Goal: Task Accomplishment & Management: Complete application form

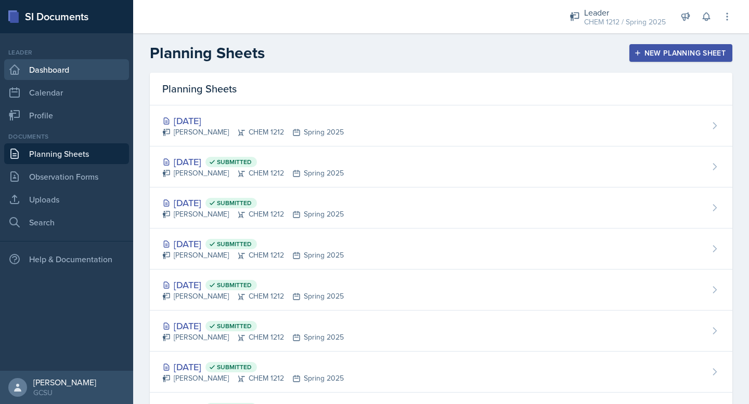
click at [23, 76] on link "Dashboard" at bounding box center [66, 69] width 125 height 21
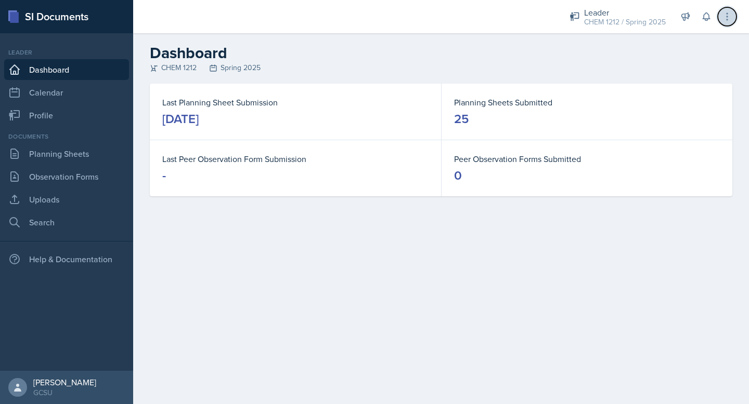
click at [724, 19] on icon at bounding box center [726, 16] width 10 height 10
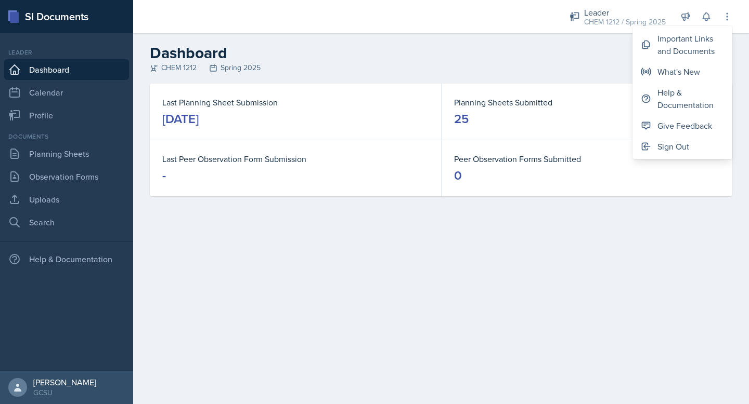
click at [330, 55] on h2 "Dashboard" at bounding box center [441, 53] width 582 height 19
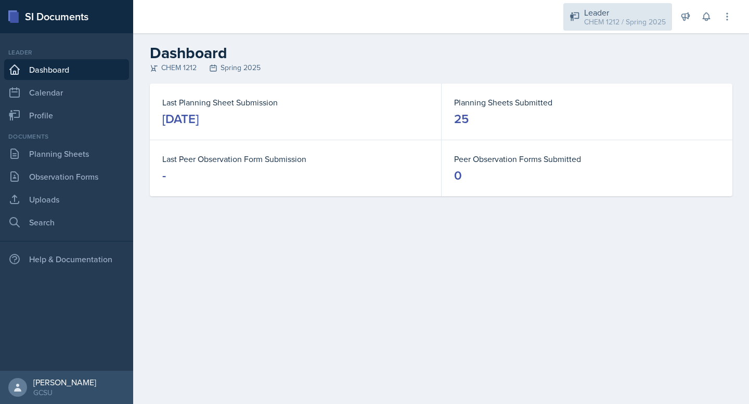
click at [617, 20] on div "CHEM 1212 / Spring 2025" at bounding box center [625, 22] width 82 height 11
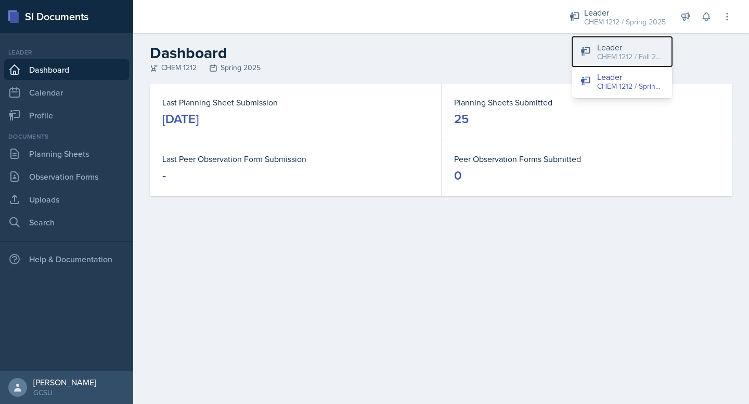
click at [596, 51] on button "Leader CHEM 1212 / Fall 2025" at bounding box center [622, 52] width 100 height 30
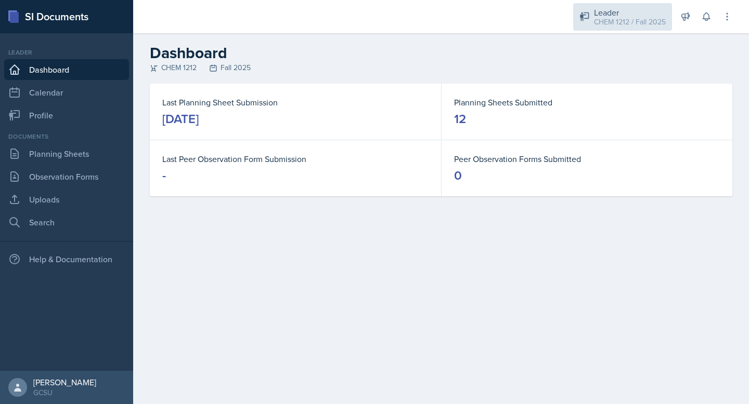
click at [619, 9] on div "Leader" at bounding box center [630, 12] width 72 height 12
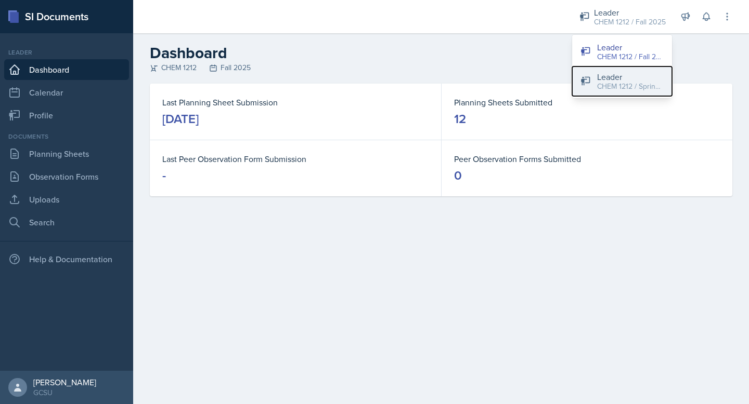
click at [592, 83] on button "Leader CHEM 1212 / Spring 2025" at bounding box center [622, 82] width 100 height 30
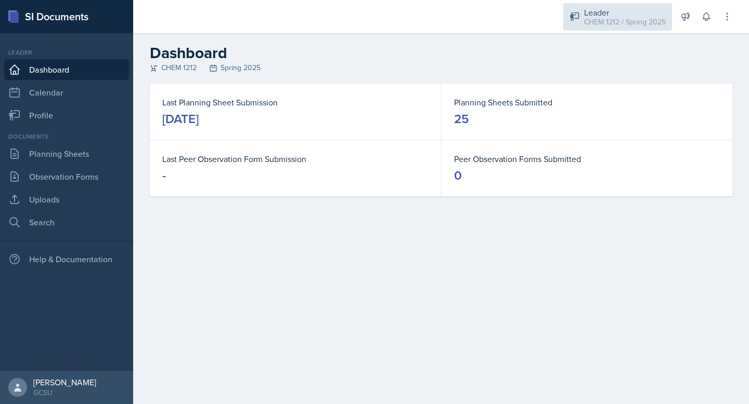
click at [617, 2] on div "Leader CHEM 1212 / Spring 2025 Leader CHEM 1212 / Fall 2025 Leader CHEM 1212 / …" at bounding box center [643, 16] width 177 height 33
click at [618, 19] on div "CHEM 1212 / Spring 2025" at bounding box center [625, 22] width 82 height 11
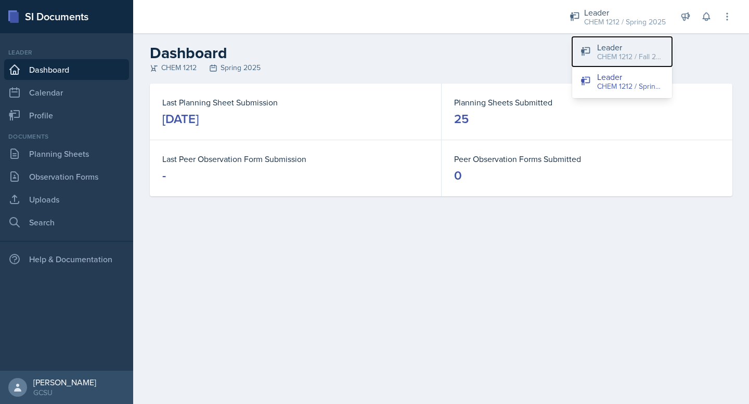
click at [613, 47] on div "Leader" at bounding box center [630, 47] width 67 height 12
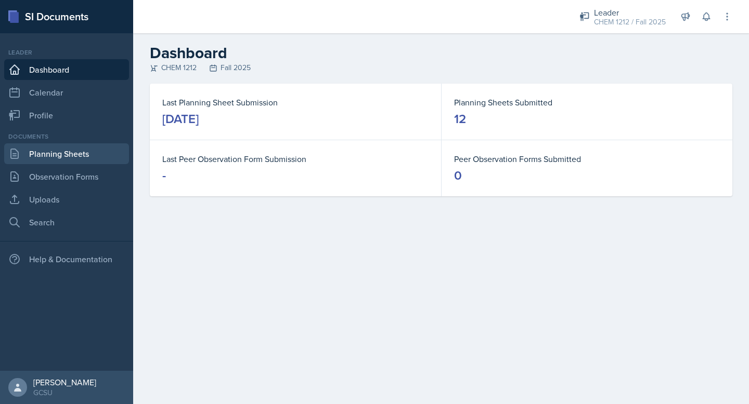
click at [36, 159] on link "Planning Sheets" at bounding box center [66, 153] width 125 height 21
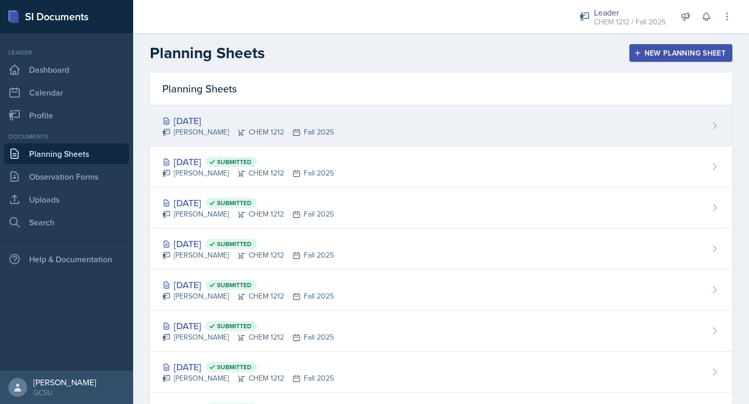
click at [384, 123] on div "[DATE] [PERSON_NAME] CHEM 1212 Fall 2025" at bounding box center [441, 126] width 582 height 41
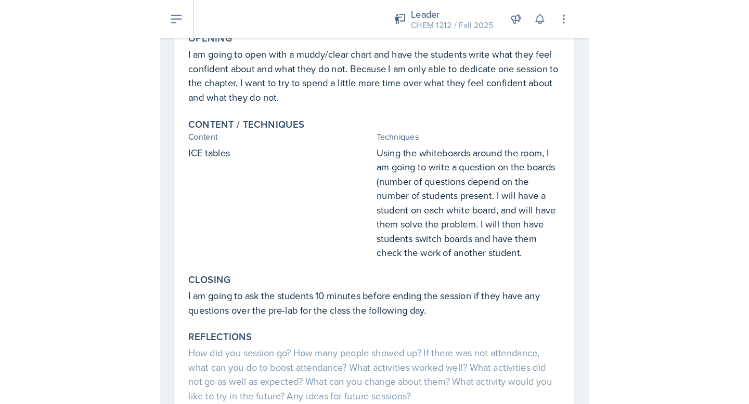
scroll to position [54, 0]
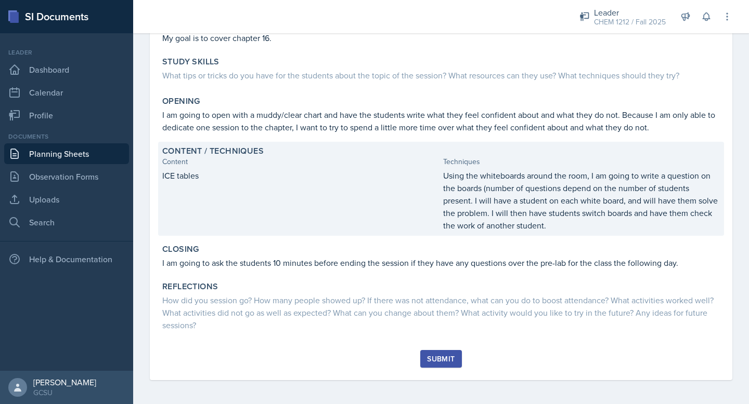
click at [560, 229] on p "Using the whiteboards around the room, I am going to write a question on the bo…" at bounding box center [581, 200] width 277 height 62
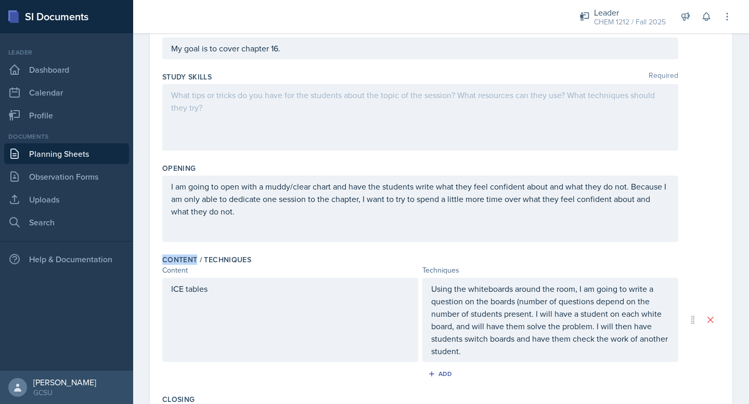
click at [560, 229] on div "I am going to open with a muddy/clear chart and have the students write what th…" at bounding box center [420, 209] width 516 height 67
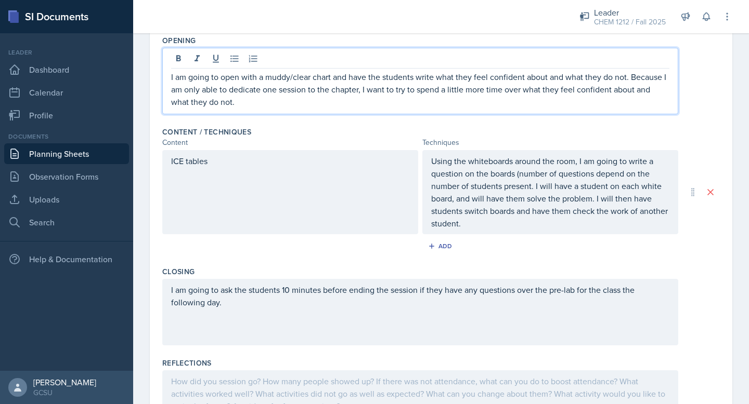
click at [506, 228] on p "Using the whiteboards around the room, I am going to write a question on the bo…" at bounding box center [550, 192] width 238 height 75
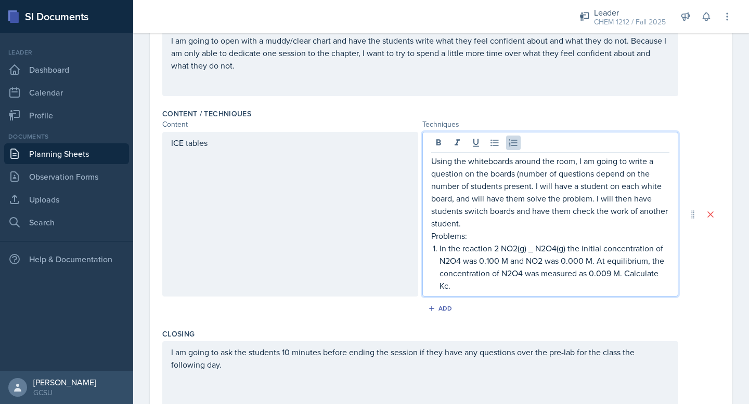
click at [532, 251] on p "In the reaction 2 NO2(g) _ N2O4(g) the initial concentration of N2O4 was 0.100 …" at bounding box center [554, 267] width 230 height 50
click at [489, 285] on p "In the reaction 2 NO2(g) _ N2O4(g) the initial concentration of N2O4 was 0.100 …" at bounding box center [554, 267] width 230 height 50
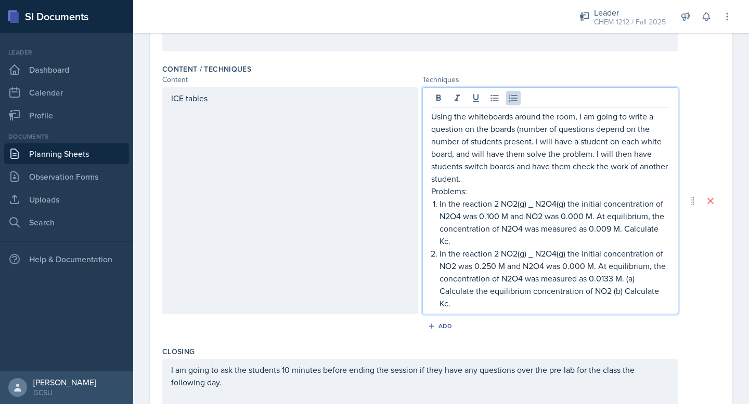
scroll to position [313, 0]
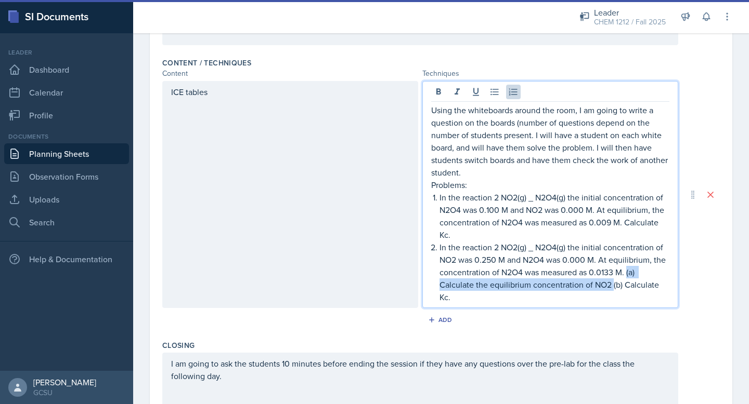
drag, startPoint x: 612, startPoint y: 285, endPoint x: 627, endPoint y: 274, distance: 18.6
click at [627, 274] on p "In the reaction 2 NO2(g) _ N2O4(g) the initial concentration of NO2 was 0.250 M…" at bounding box center [554, 272] width 230 height 62
click at [623, 283] on p "In the reaction 2 NO2(g) _ N2O4(g) the initial concentration of NO2 was 0.250 M…" at bounding box center [554, 272] width 230 height 62
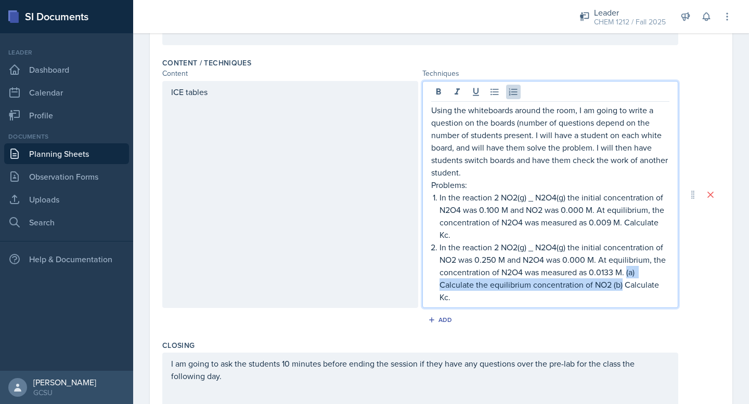
drag, startPoint x: 621, startPoint y: 285, endPoint x: 626, endPoint y: 273, distance: 13.5
click at [626, 273] on p "In the reaction 2 NO2(g) _ N2O4(g) the initial concentration of NO2 was 0.250 M…" at bounding box center [554, 272] width 230 height 62
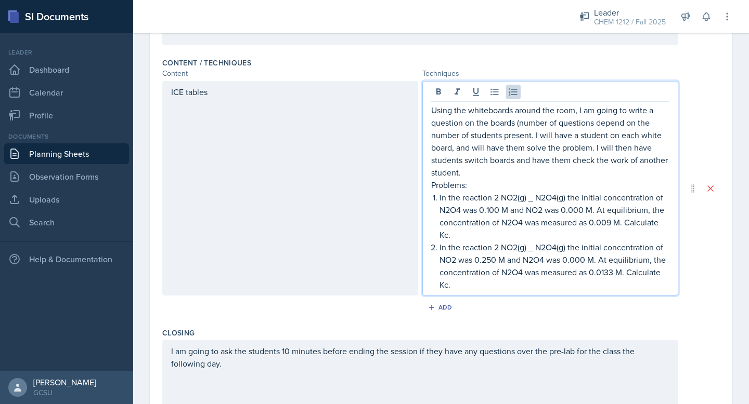
click at [477, 284] on p "In the reaction 2 NO2(g) _ N2O4(g) the initial concentration of NO2 was 0.250 M…" at bounding box center [554, 266] width 230 height 50
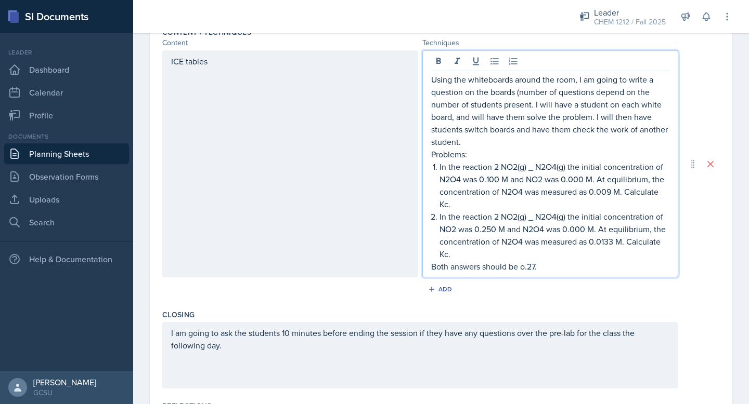
scroll to position [344, 0]
click at [440, 293] on div "Add" at bounding box center [441, 290] width 22 height 8
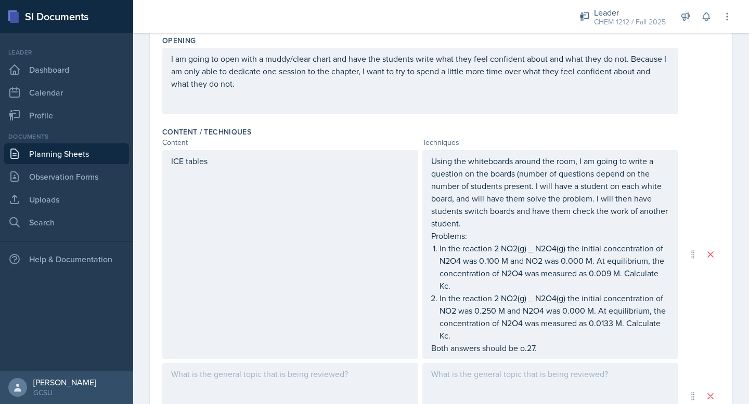
scroll to position [252, 0]
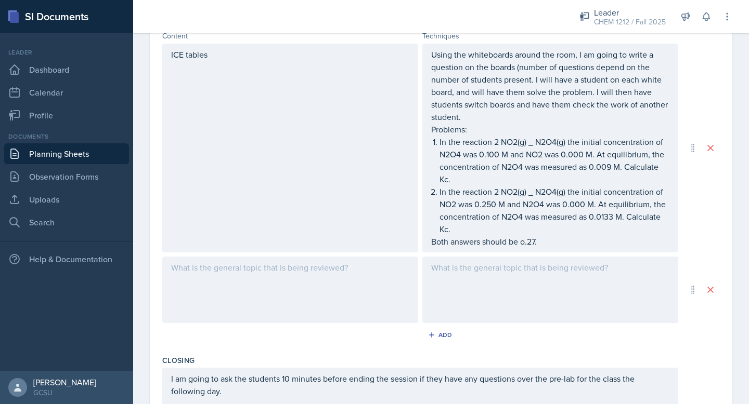
click at [274, 283] on div at bounding box center [290, 290] width 256 height 67
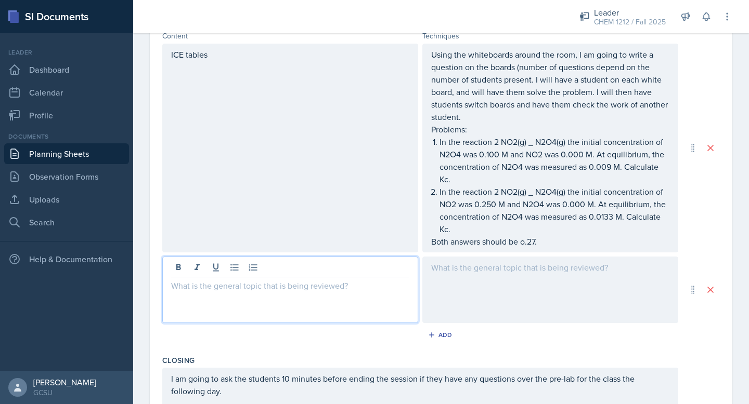
scroll to position [369, 0]
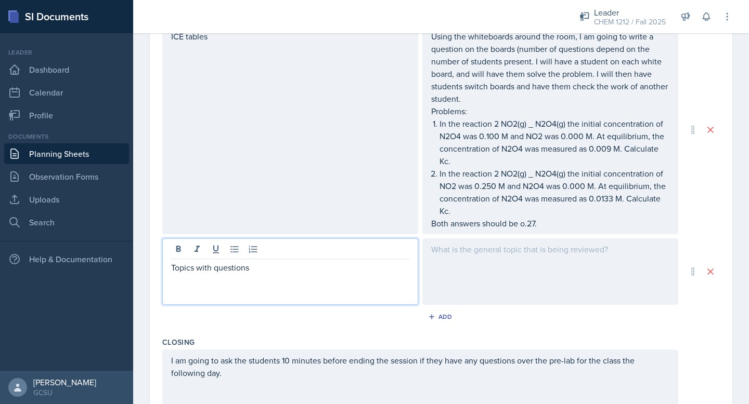
click at [514, 256] on div at bounding box center [550, 272] width 256 height 67
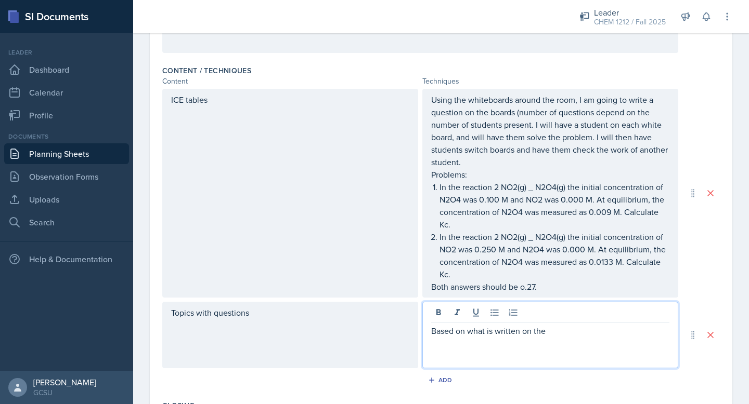
scroll to position [377, 0]
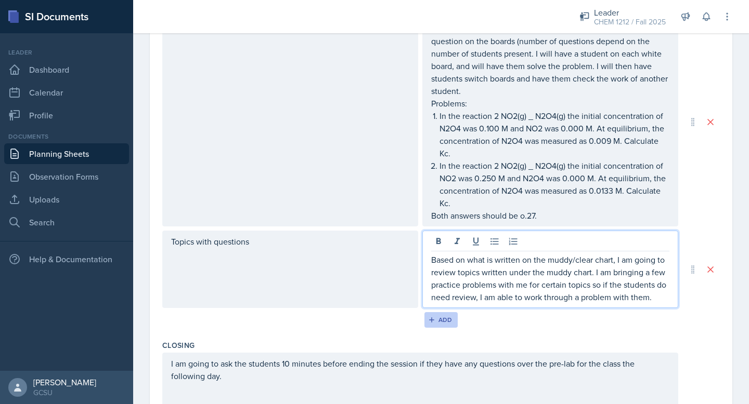
click at [452, 324] on button "Add" at bounding box center [441, 320] width 34 height 16
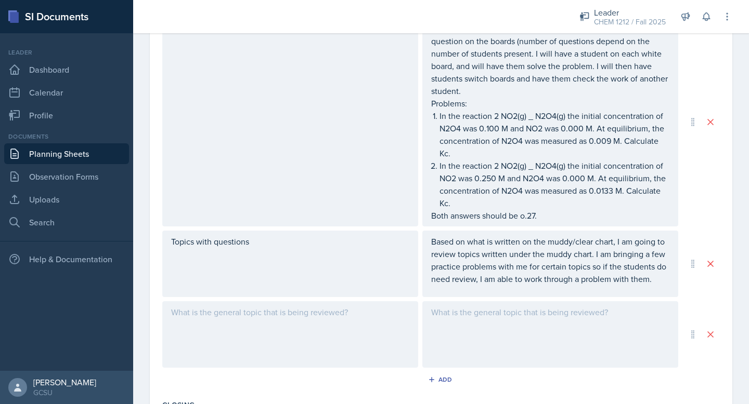
click at [352, 321] on div at bounding box center [290, 334] width 256 height 67
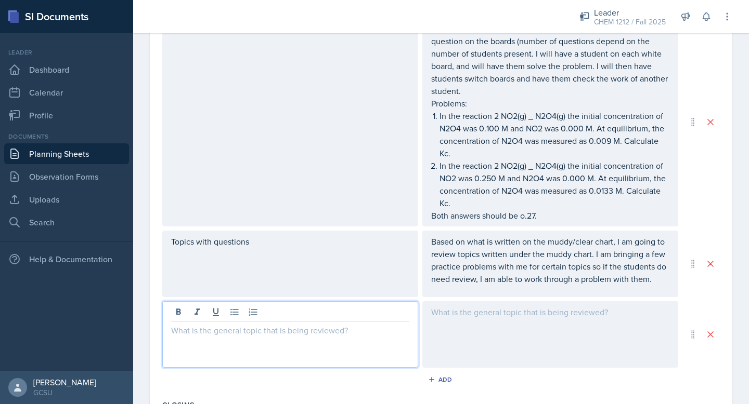
scroll to position [395, 0]
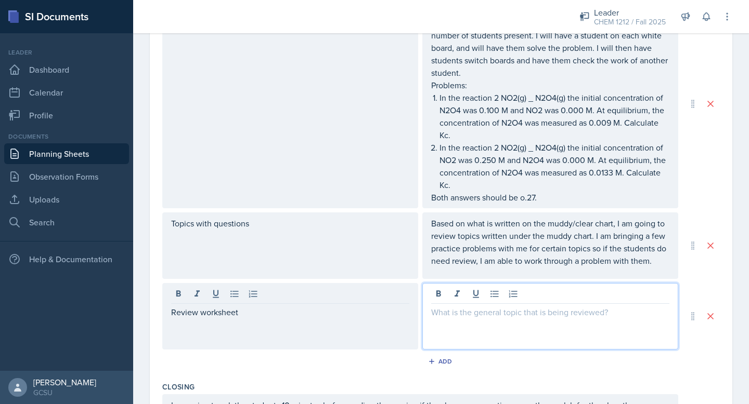
click at [545, 298] on div at bounding box center [550, 316] width 256 height 67
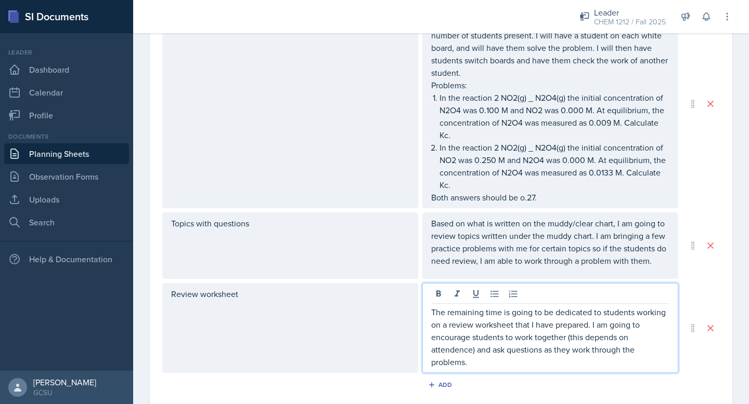
scroll to position [446, 0]
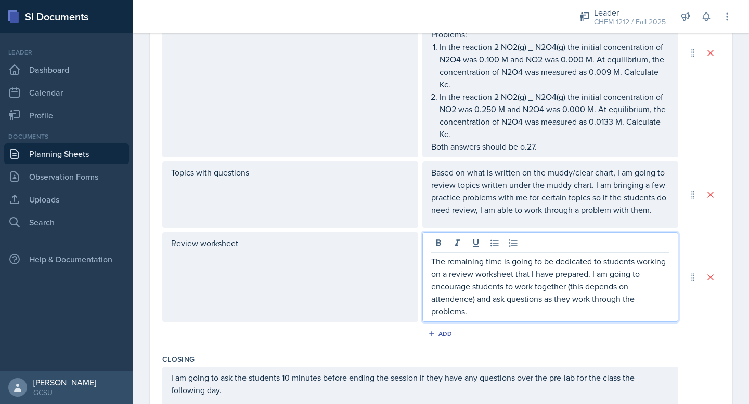
click at [456, 298] on p "The remaining time is going to be dedicated to students working on a review wor…" at bounding box center [550, 286] width 238 height 62
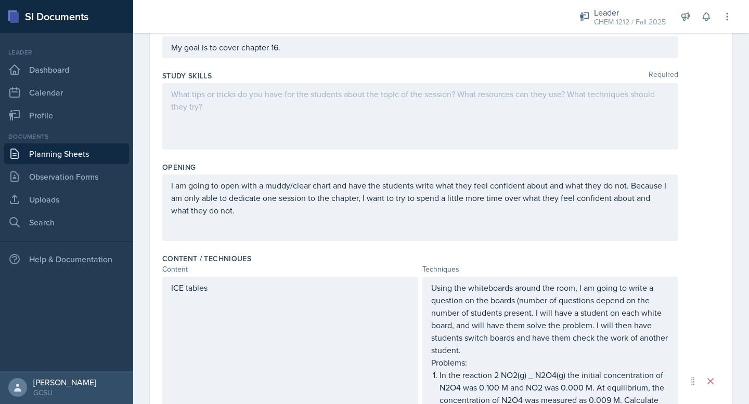
scroll to position [0, 0]
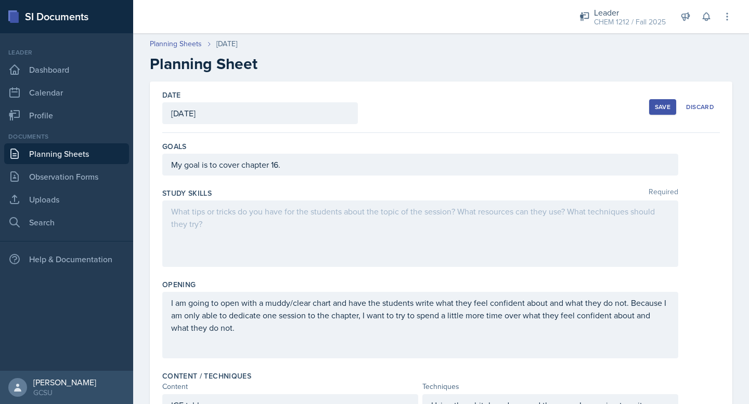
click at [299, 225] on div at bounding box center [420, 234] width 516 height 67
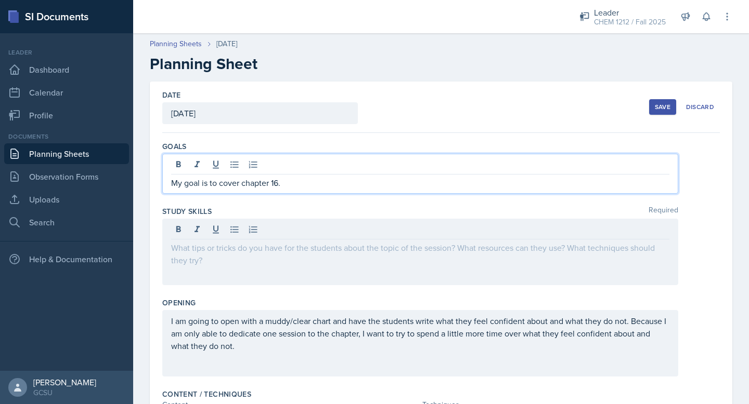
click at [297, 163] on div "My goal is to cover chapter 16." at bounding box center [420, 174] width 516 height 40
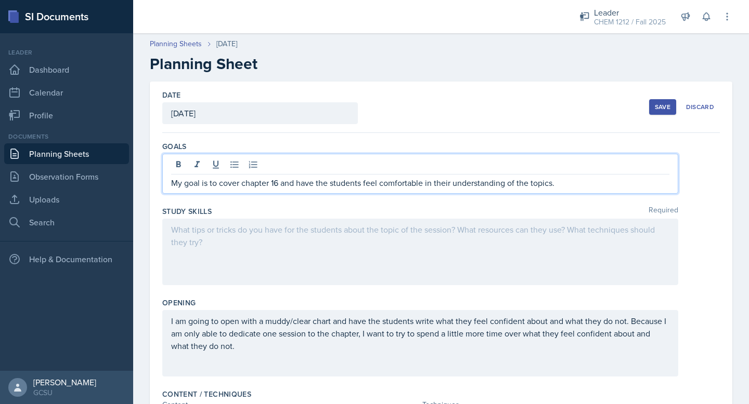
click at [220, 244] on div at bounding box center [420, 252] width 516 height 67
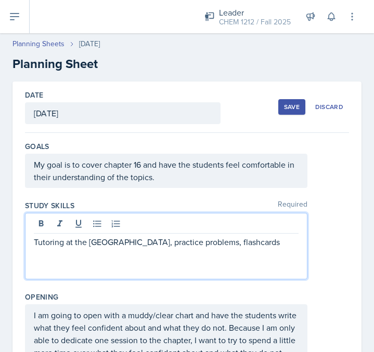
click at [291, 109] on div "Save" at bounding box center [292, 107] width 16 height 8
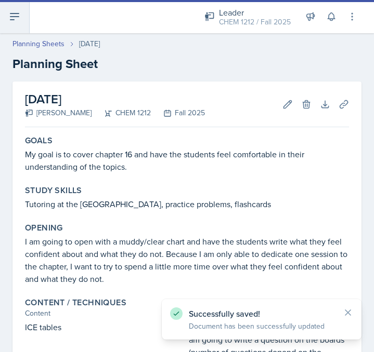
click at [17, 17] on icon at bounding box center [14, 16] width 12 height 12
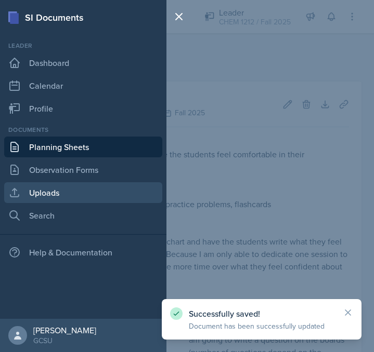
click at [43, 197] on link "Uploads" at bounding box center [83, 192] width 158 height 21
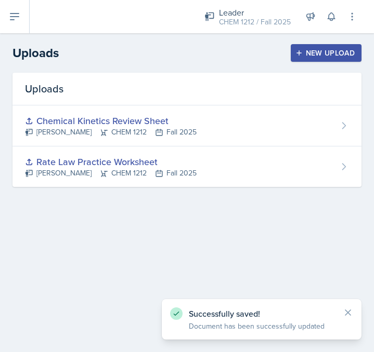
click at [320, 56] on div "New Upload" at bounding box center [326, 53] width 58 height 8
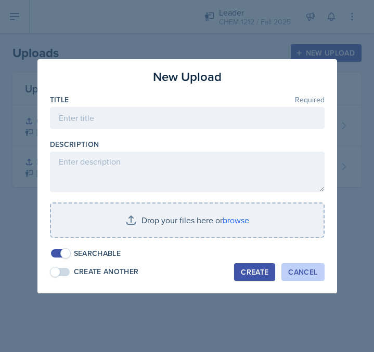
click at [307, 273] on div "Cancel" at bounding box center [302, 272] width 29 height 8
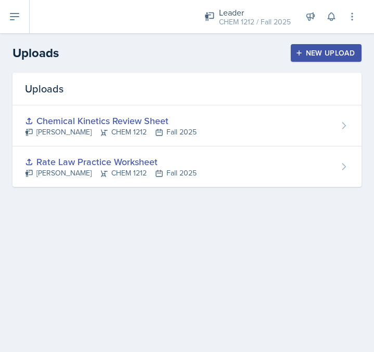
click at [329, 62] on div "Uploads New Upload" at bounding box center [187, 53] width 374 height 19
click at [321, 54] on div "New Upload" at bounding box center [326, 53] width 58 height 8
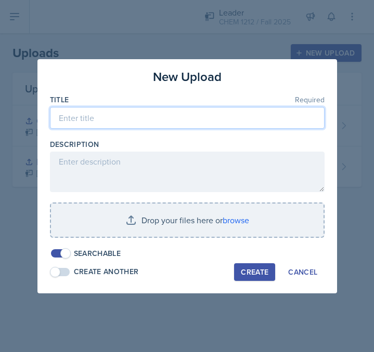
click at [110, 120] on input at bounding box center [187, 118] width 274 height 22
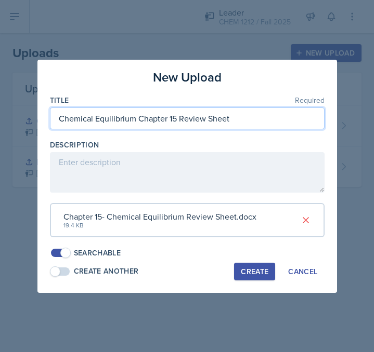
type input "Chemical Equilibrium Chapter 15 Review Sheet"
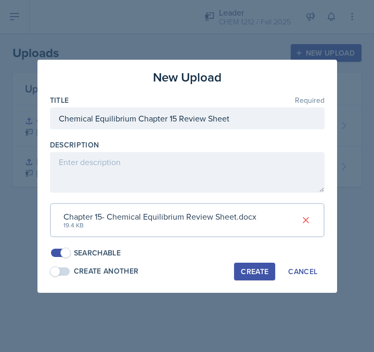
click at [255, 271] on div "Create" at bounding box center [255, 272] width 28 height 8
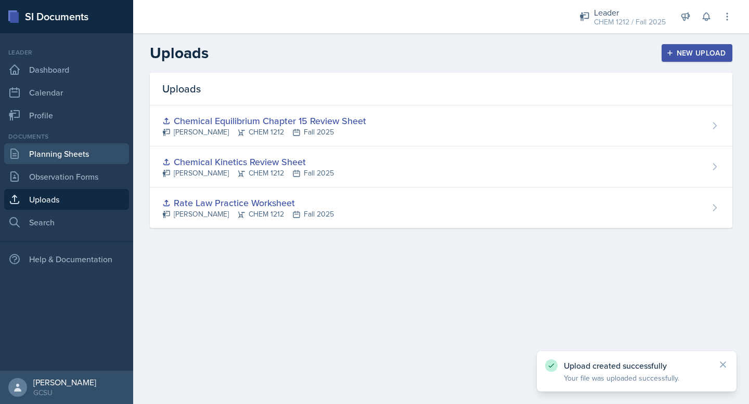
click at [57, 150] on link "Planning Sheets" at bounding box center [66, 153] width 125 height 21
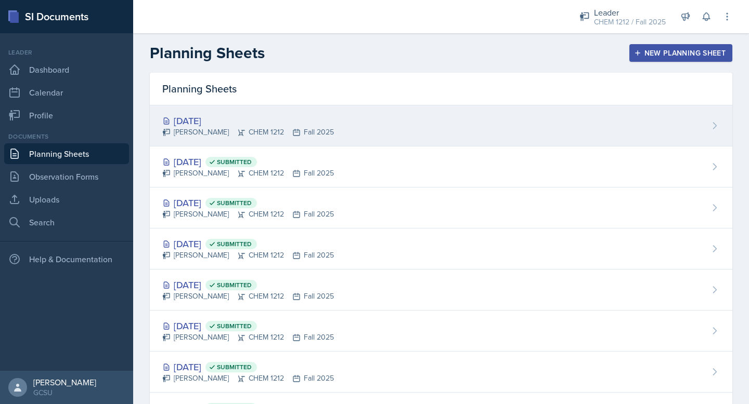
click at [273, 138] on div "[DATE] [PERSON_NAME] CHEM 1212 Fall 2025" at bounding box center [441, 126] width 582 height 41
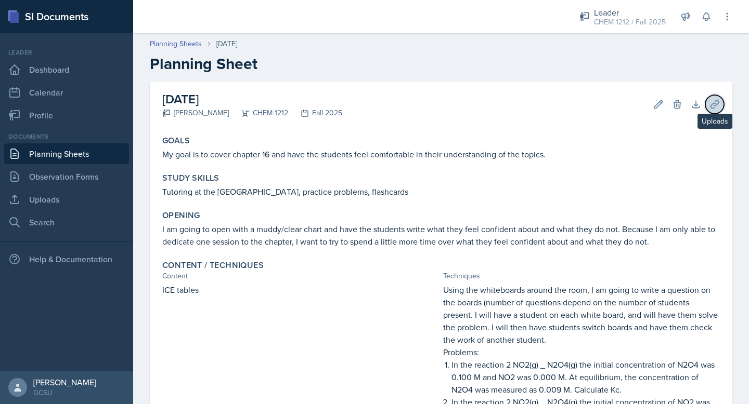
click at [711, 105] on icon at bounding box center [714, 104] width 8 height 8
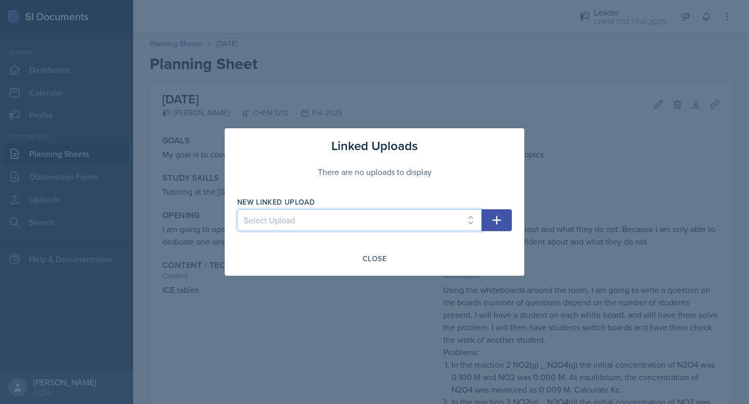
click at [378, 227] on select "Select Upload Rate Law Practice Worksheet Chemical Kinetics Review Sheet Chemic…" at bounding box center [359, 220] width 244 height 22
select select "81b6ae32-1249-42e0-bf9a-694a60ef3902"
click at [237, 209] on select "Select Upload Rate Law Practice Worksheet Chemical Kinetics Review Sheet Chemic…" at bounding box center [359, 220] width 244 height 22
click at [498, 230] on button "button" at bounding box center [496, 220] width 30 height 22
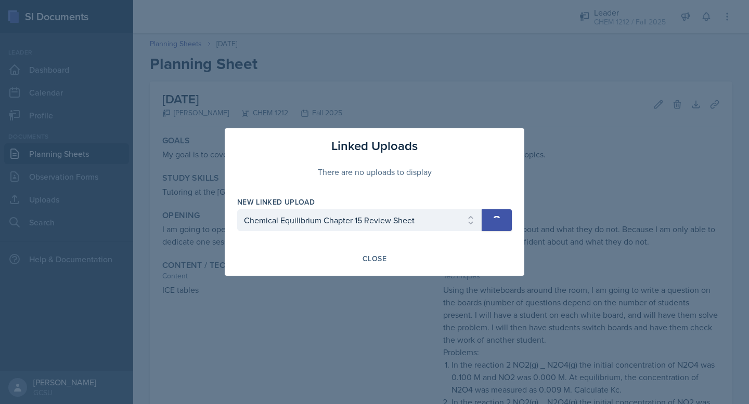
select select
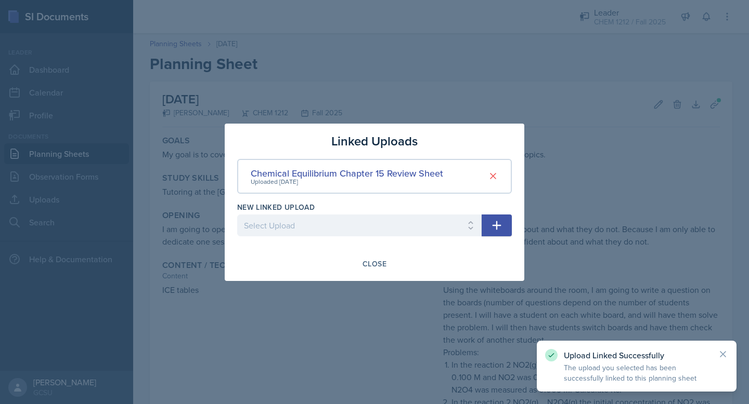
click at [589, 166] on div at bounding box center [374, 202] width 749 height 404
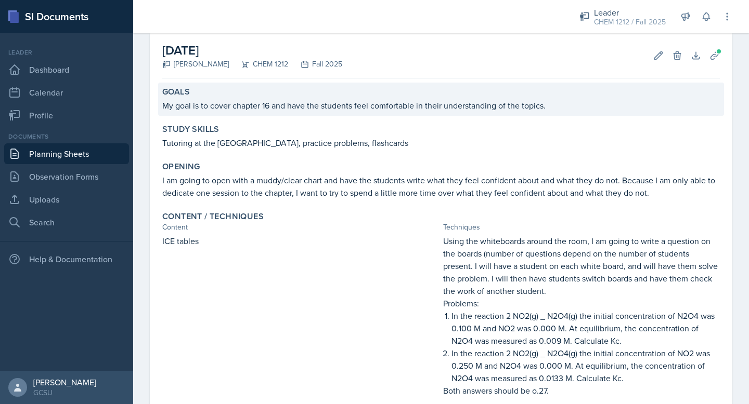
scroll to position [336, 0]
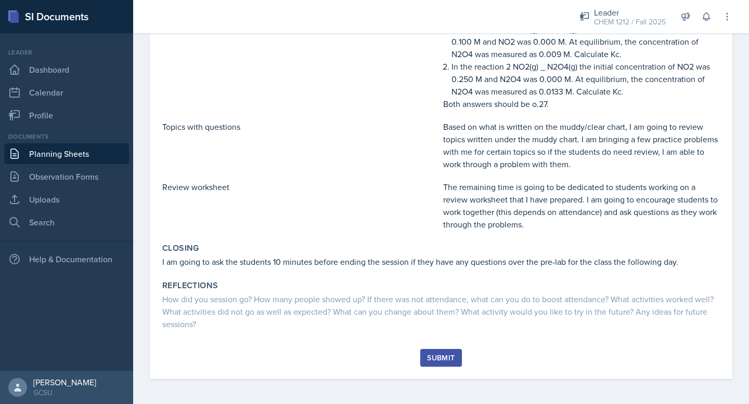
click at [435, 359] on div "Submit" at bounding box center [441, 358] width 28 height 8
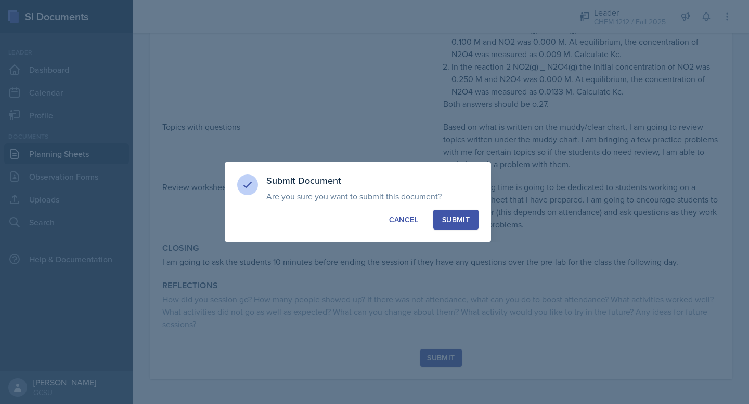
click at [446, 213] on button "Submit" at bounding box center [455, 220] width 45 height 20
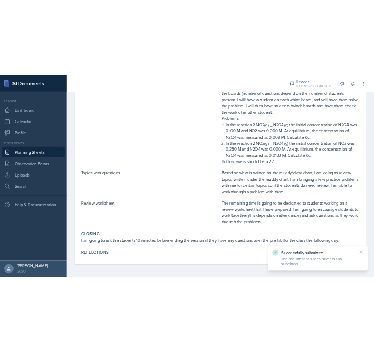
scroll to position [0, 0]
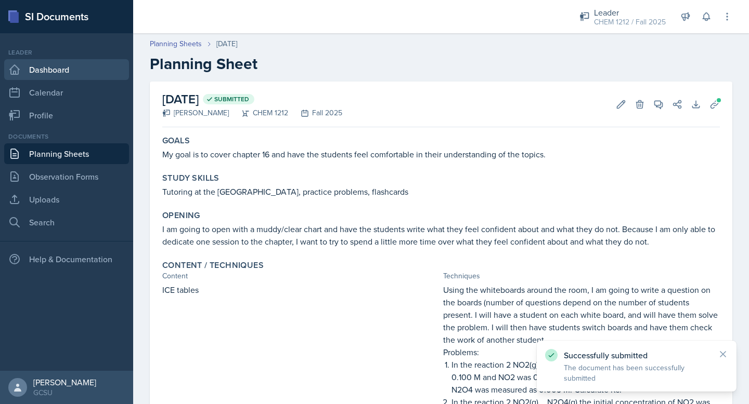
click at [38, 73] on link "Dashboard" at bounding box center [66, 69] width 125 height 21
